Goal: Task Accomplishment & Management: Manage account settings

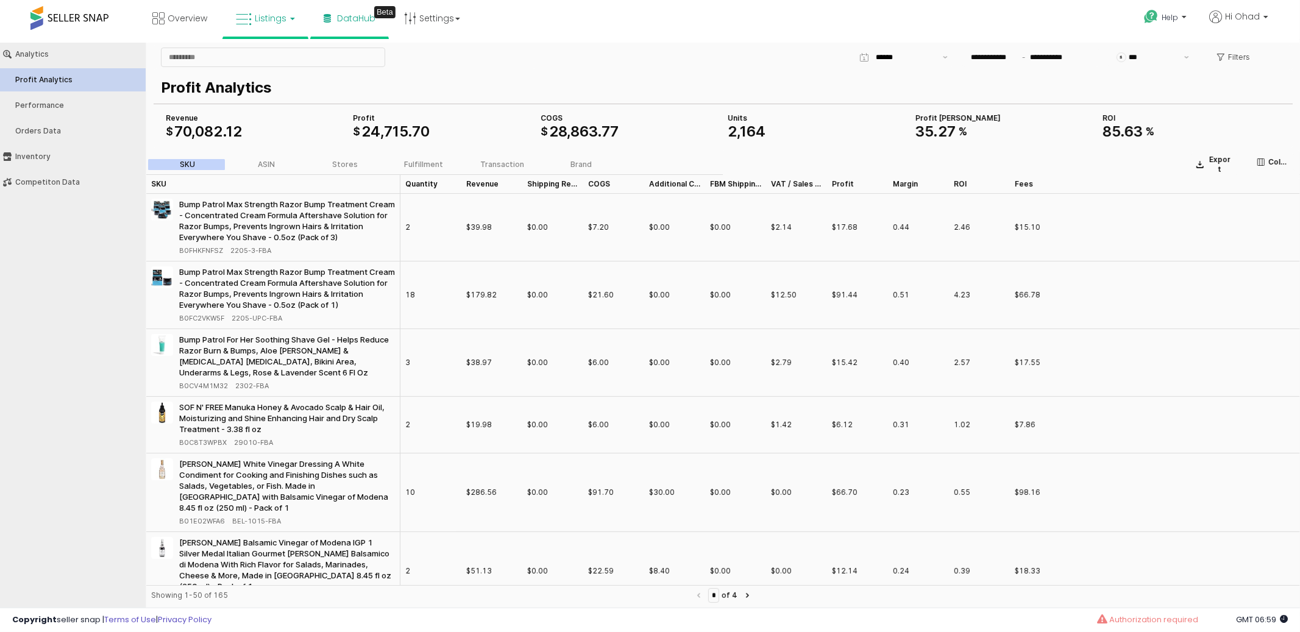
click at [259, 27] on link "Listings" at bounding box center [265, 18] width 77 height 37
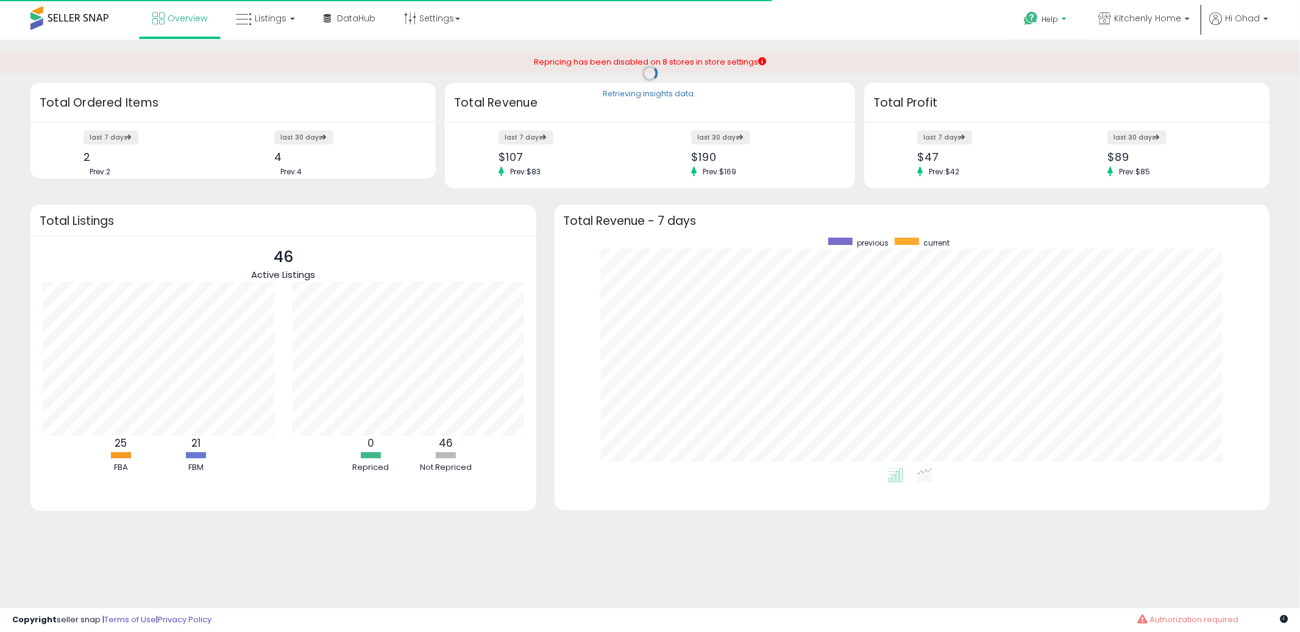
scroll to position [230, 691]
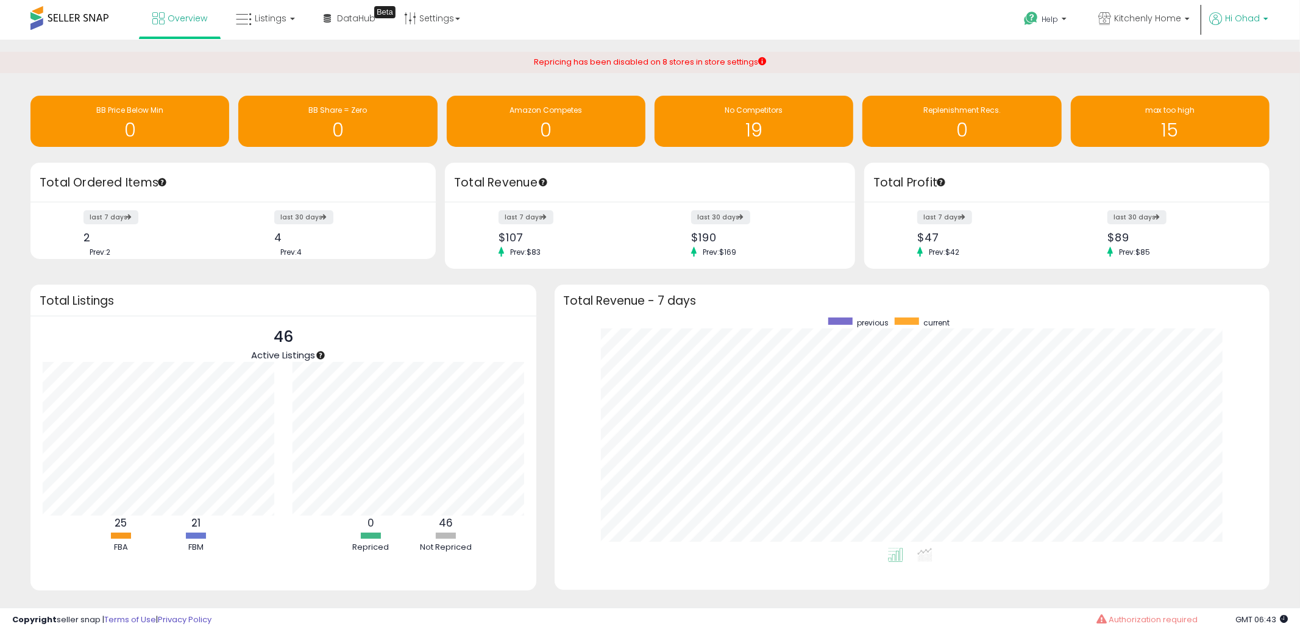
click at [1238, 24] on span "Hi Ohad" at bounding box center [1242, 18] width 35 height 12
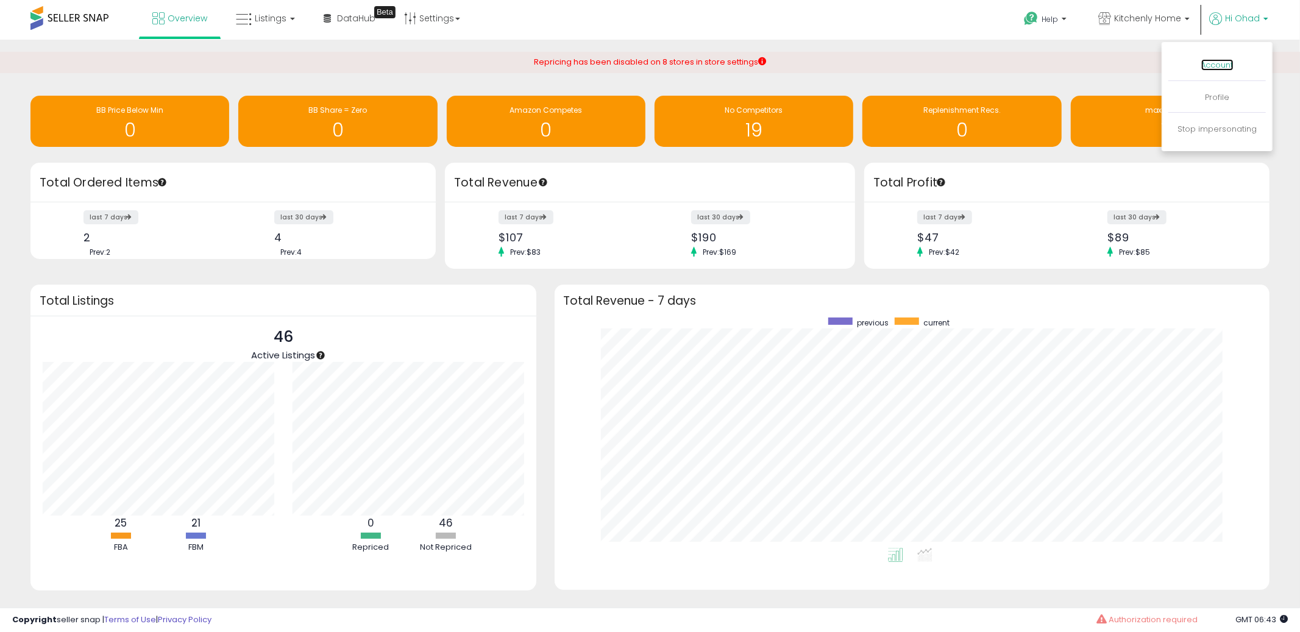
click at [1207, 68] on link "Account" at bounding box center [1217, 65] width 32 height 12
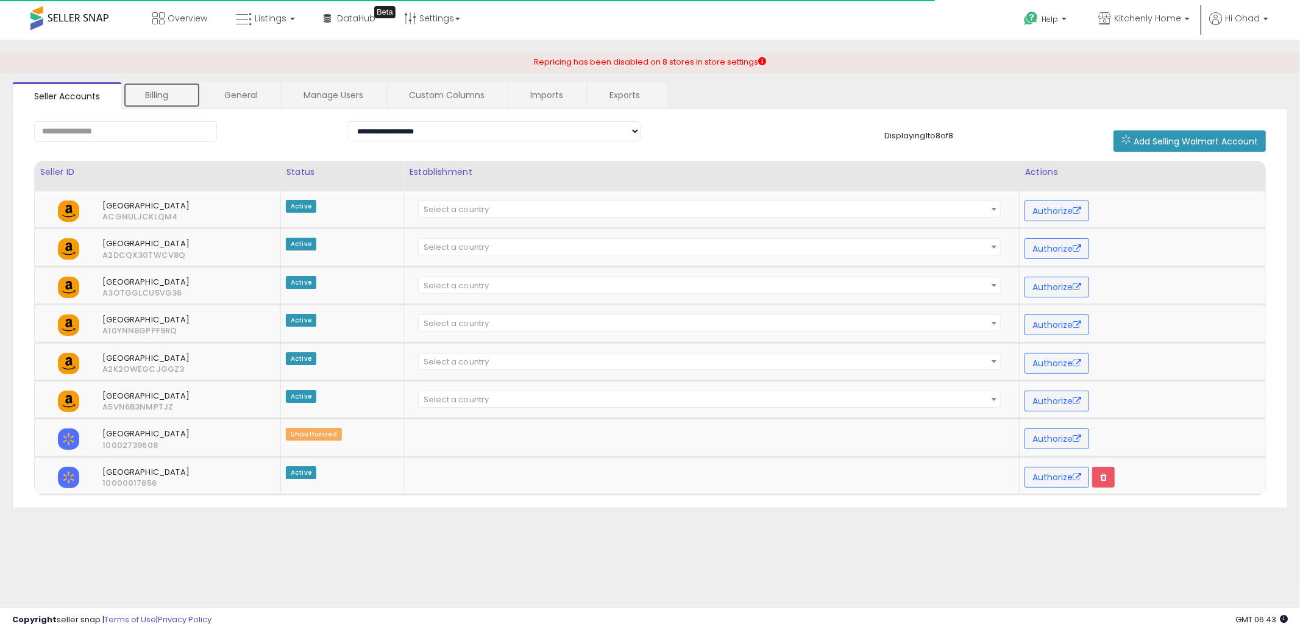
click at [145, 94] on link "Billing" at bounding box center [161, 95] width 77 height 26
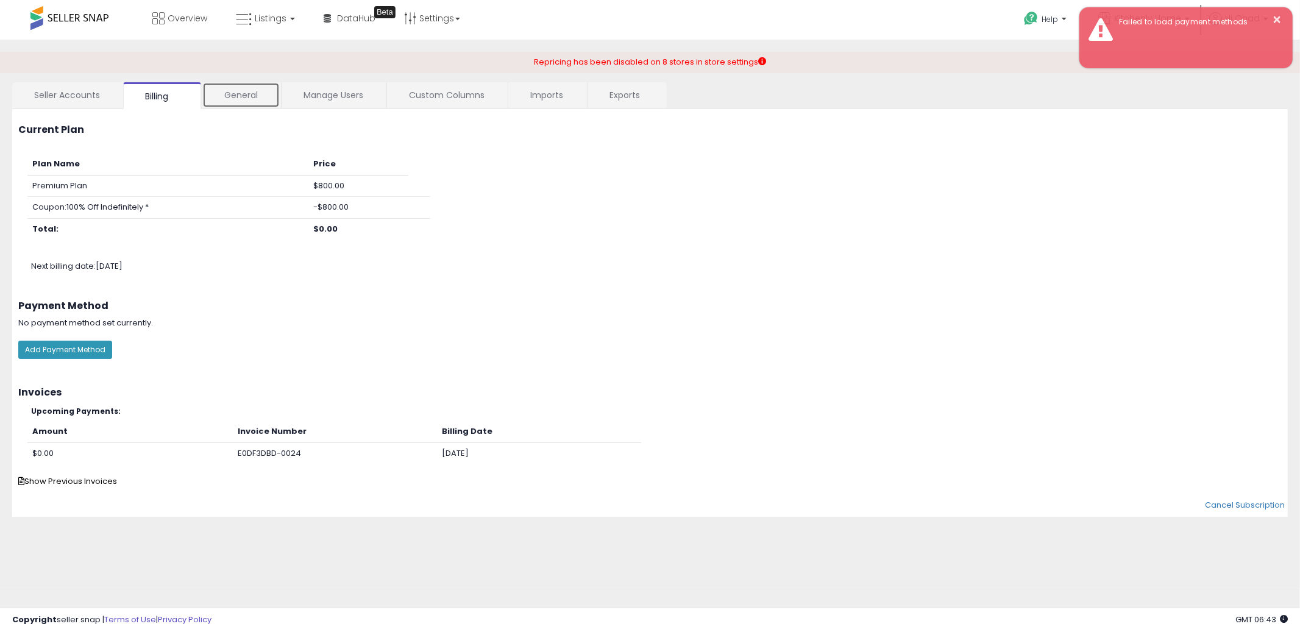
click at [220, 95] on link "General" at bounding box center [240, 95] width 77 height 26
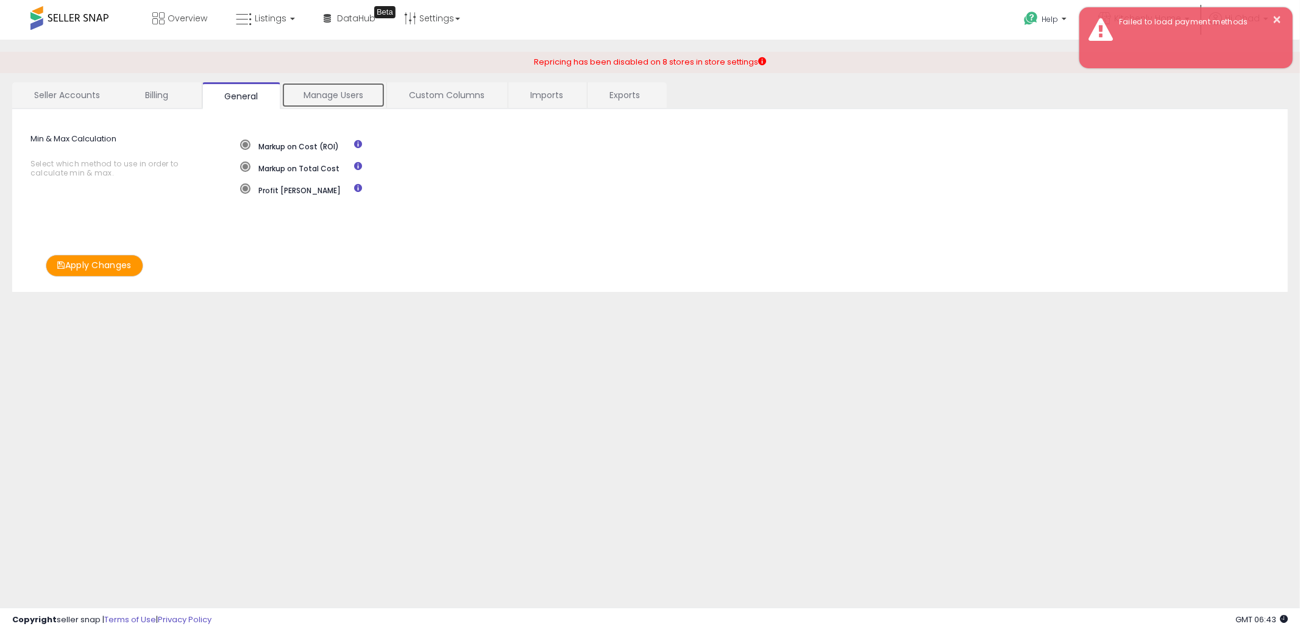
click at [287, 88] on link "Manage Users" at bounding box center [334, 95] width 104 height 26
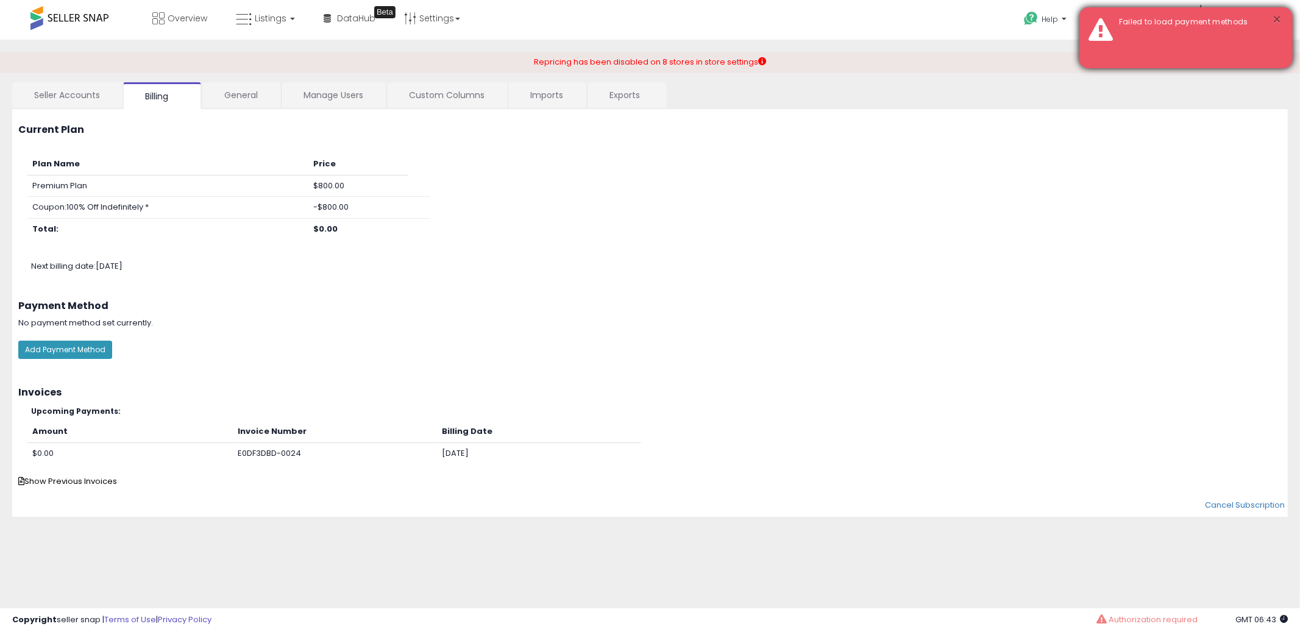
click at [1275, 17] on button "×" at bounding box center [1278, 19] width 10 height 15
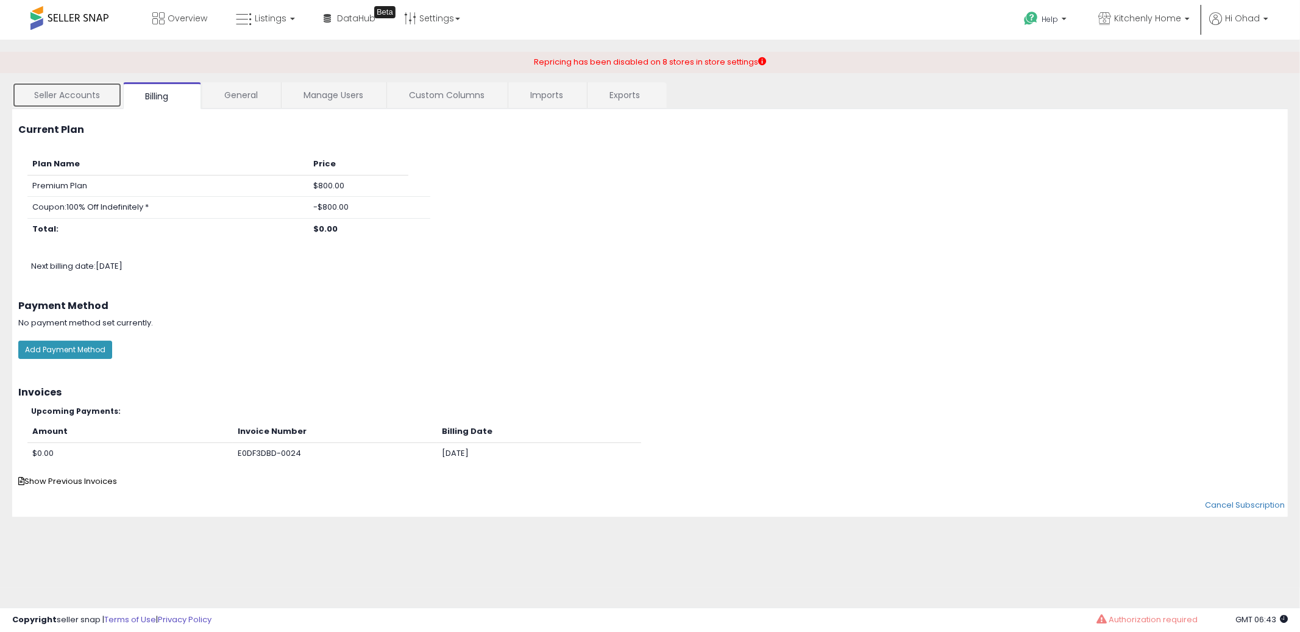
click at [107, 90] on link "Seller Accounts" at bounding box center [67, 95] width 110 height 26
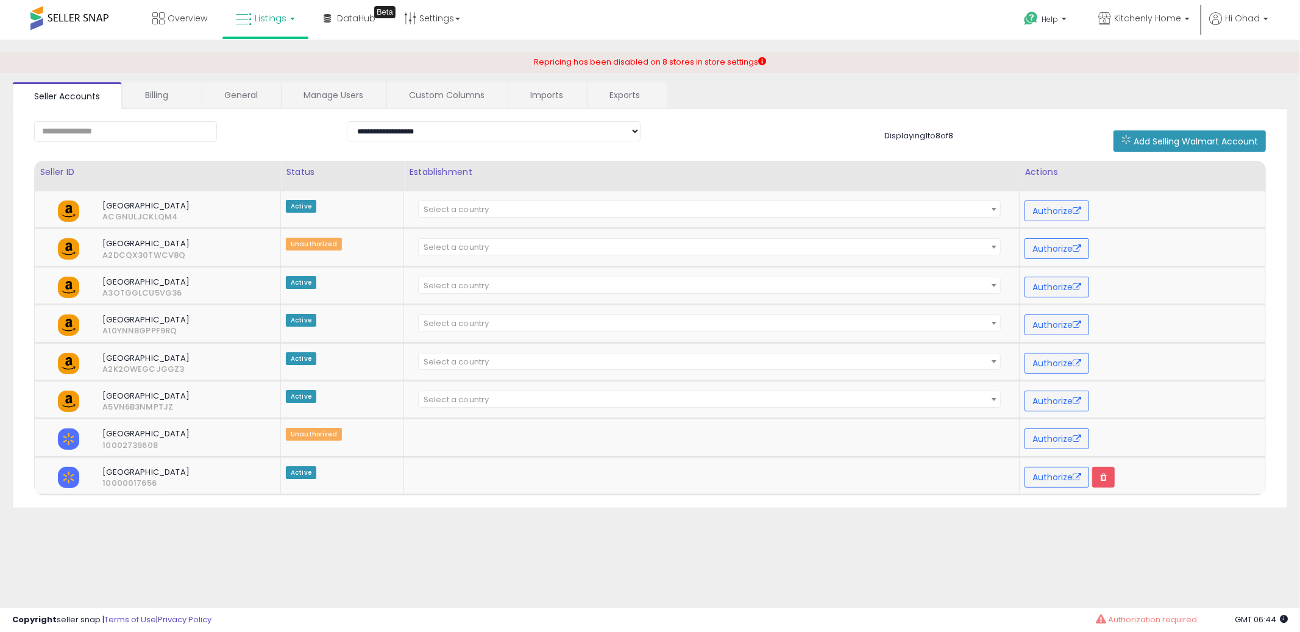
click at [260, 28] on link "Listings" at bounding box center [265, 18] width 77 height 37
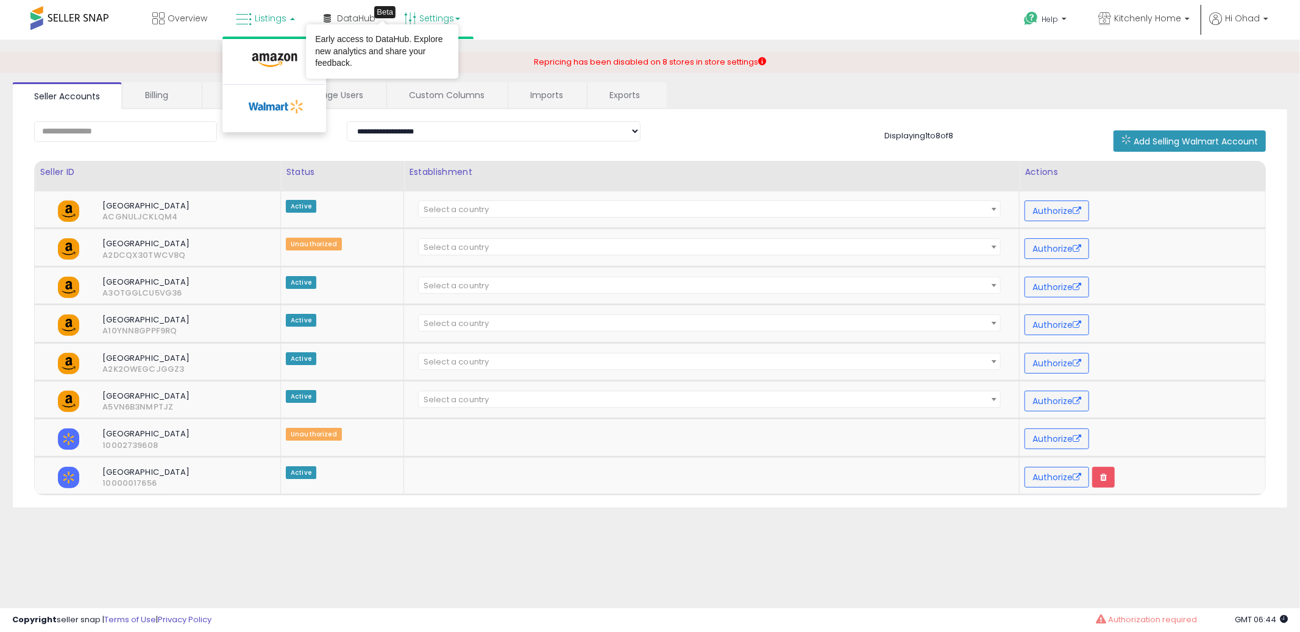
click at [414, 15] on link "Settings" at bounding box center [432, 18] width 74 height 37
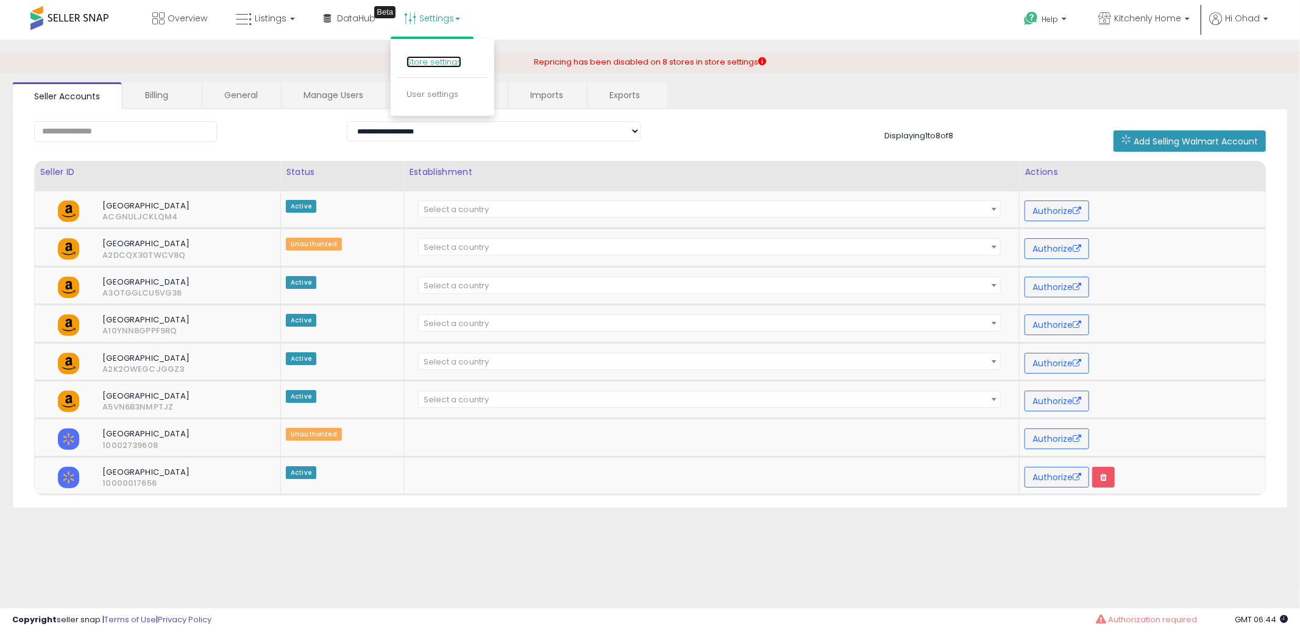
click at [430, 60] on link "Store settings" at bounding box center [434, 62] width 55 height 12
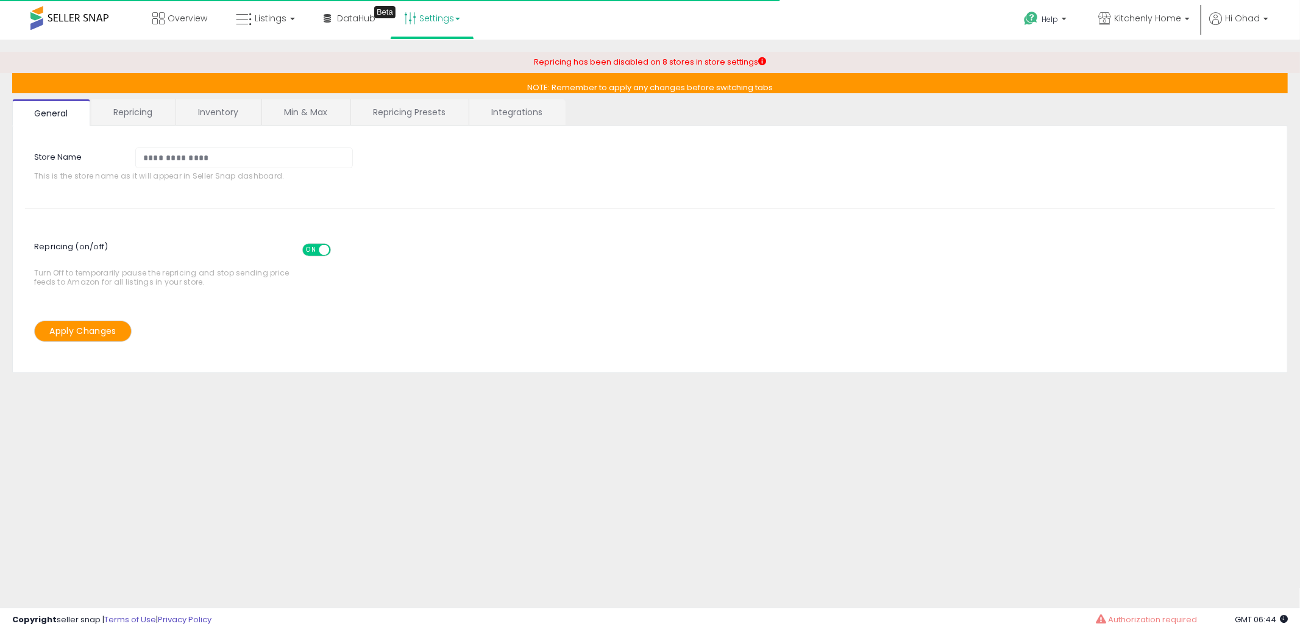
click at [158, 115] on link "Repricing" at bounding box center [132, 112] width 83 height 26
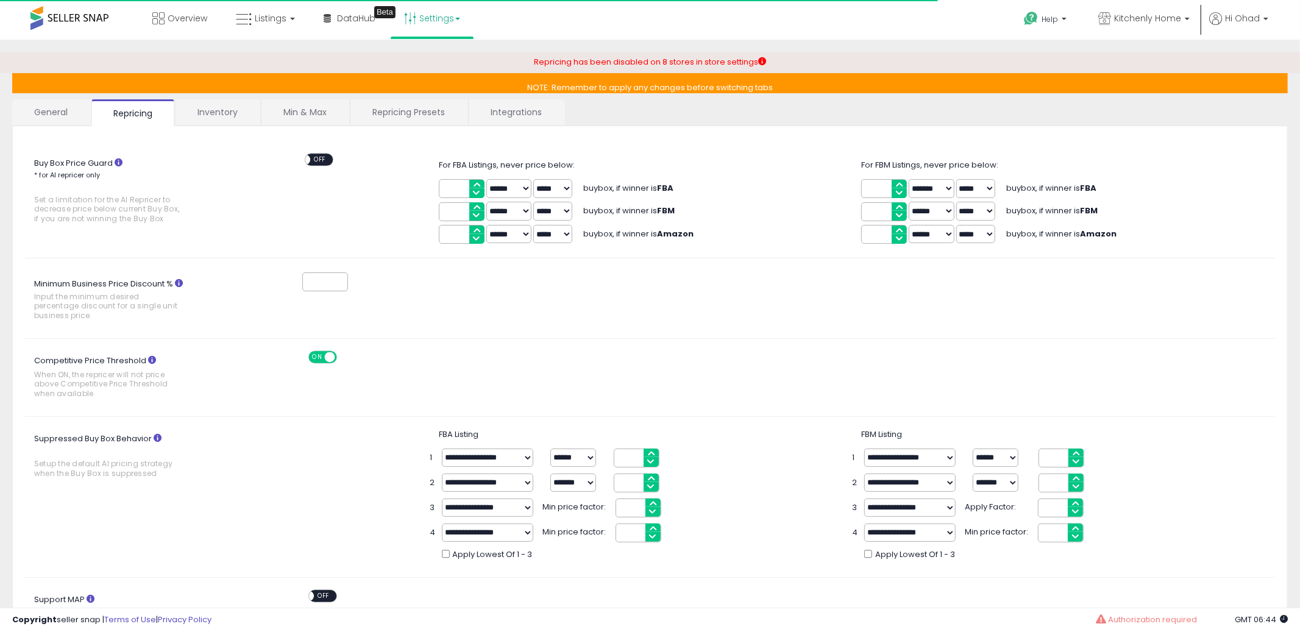
click at [228, 115] on link "Inventory" at bounding box center [218, 112] width 84 height 26
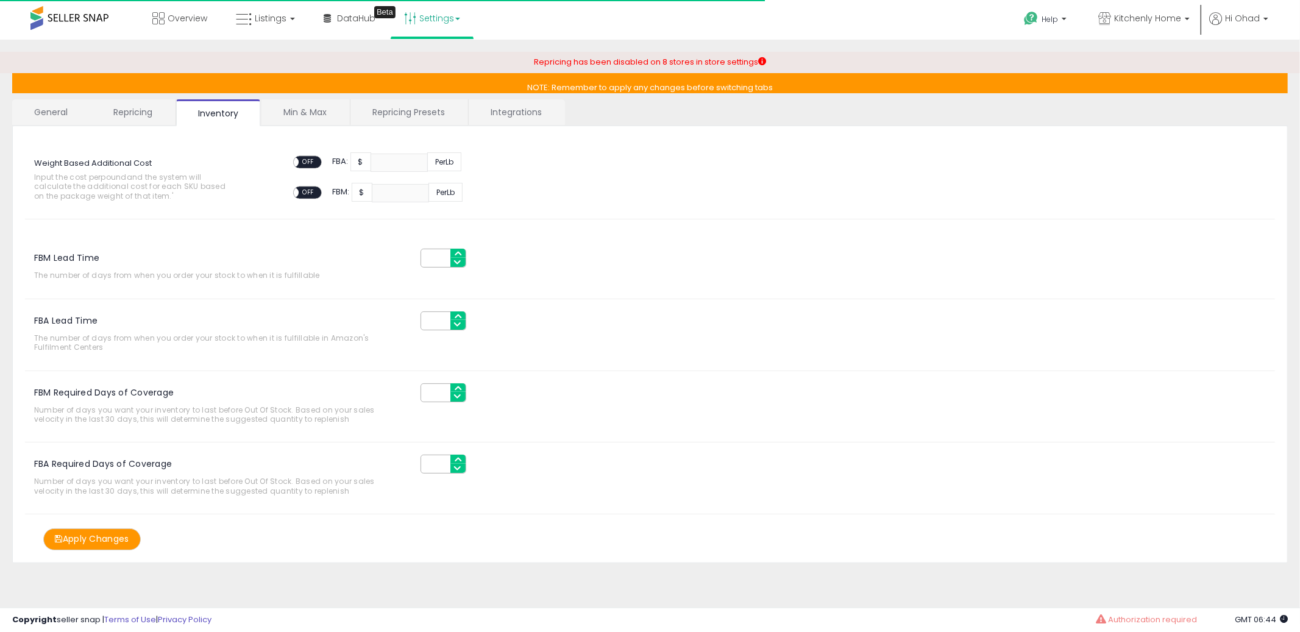
click at [316, 112] on link "Min & Max" at bounding box center [305, 112] width 87 height 26
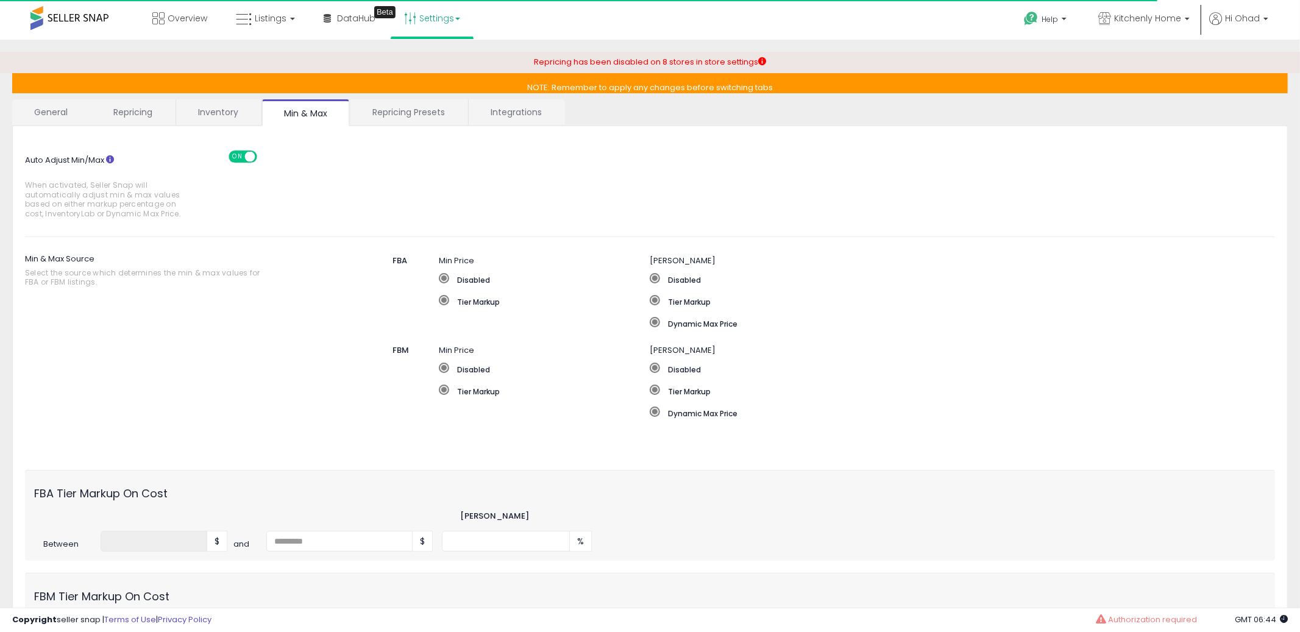
click at [380, 115] on link "Repricing Presets" at bounding box center [409, 112] width 116 height 26
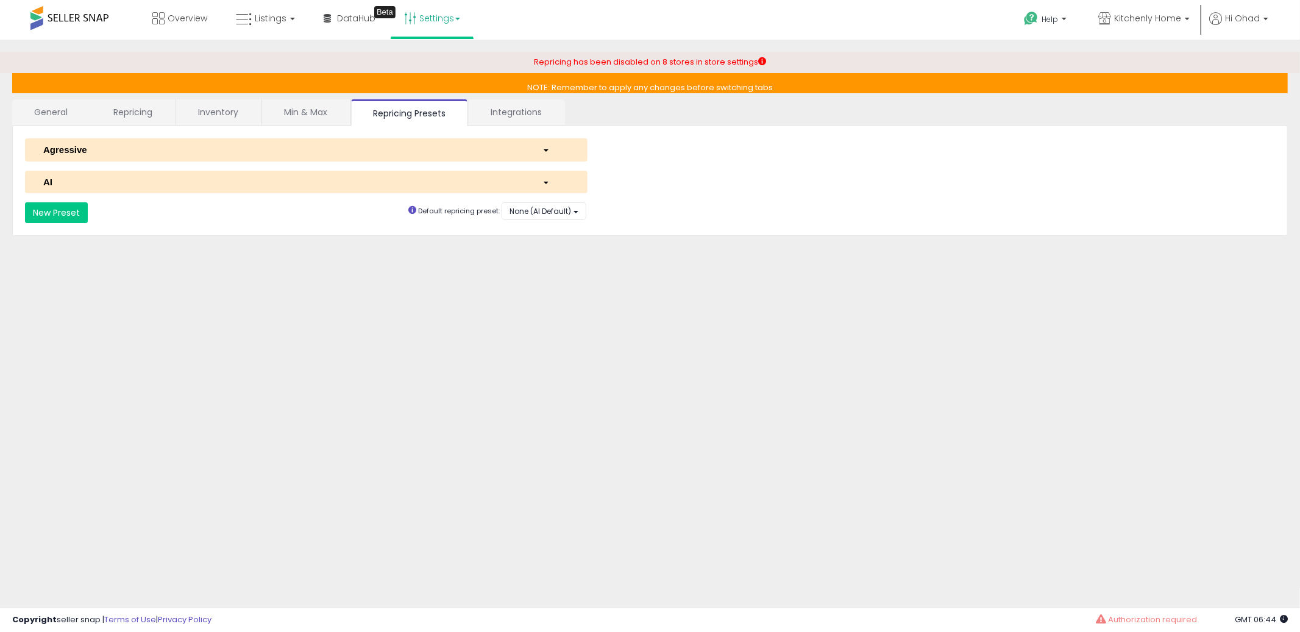
click at [474, 113] on link "Integrations" at bounding box center [516, 112] width 95 height 26
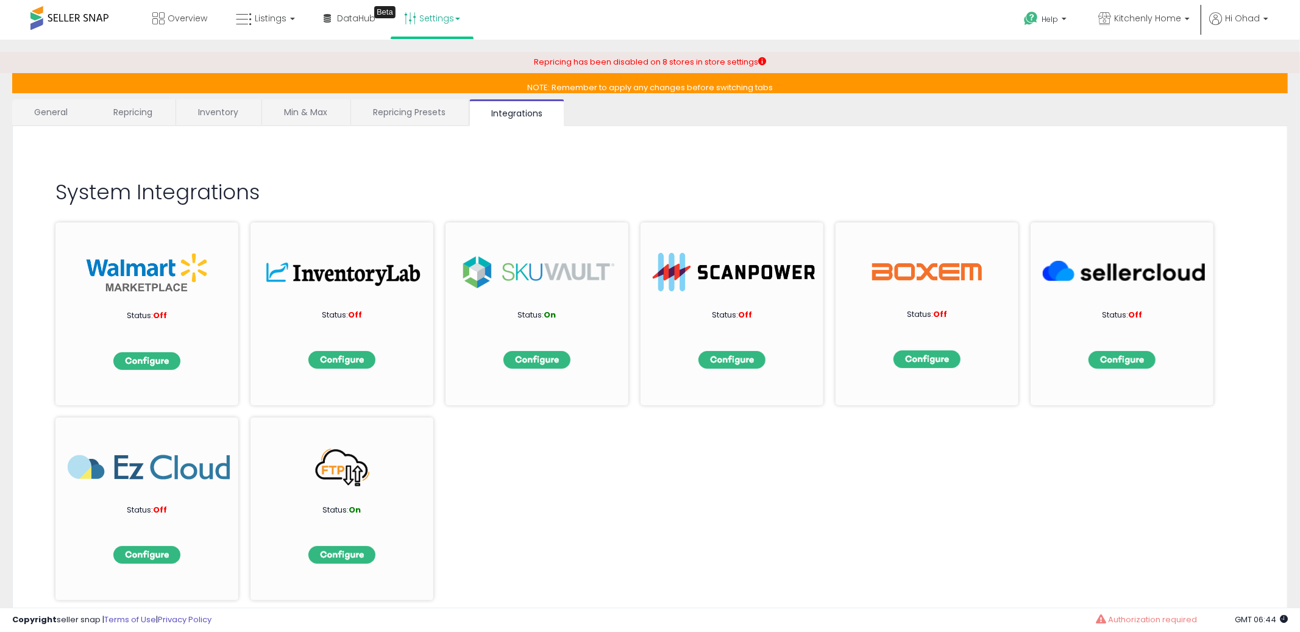
click at [53, 123] on link "General" at bounding box center [51, 112] width 78 height 26
